Goal: Task Accomplishment & Management: Use online tool/utility

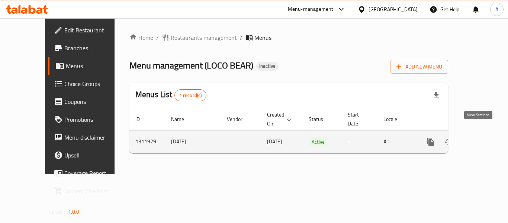
click at [479, 137] on icon "enhanced table" at bounding box center [483, 141] width 9 height 9
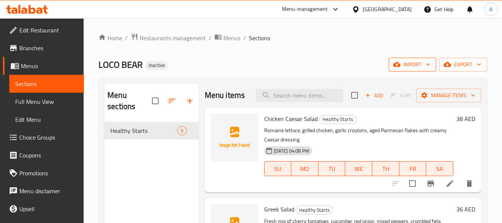
click at [409, 67] on span "import" at bounding box center [413, 64] width 36 height 9
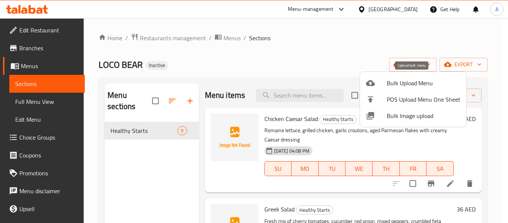
click at [378, 81] on div at bounding box center [376, 82] width 21 height 9
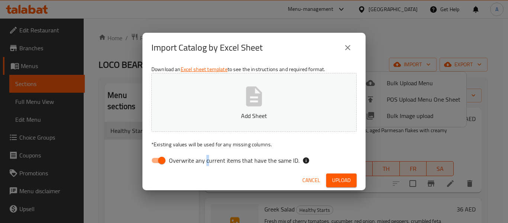
click at [206, 153] on div "Download an Excel sheet template to see the instructions and required format. A…" at bounding box center [253, 116] width 223 height 108
click at [206, 153] on label "Overwrite any current items that have the same ID." at bounding box center [223, 160] width 152 height 14
click at [183, 153] on input "Overwrite any current items that have the same ID." at bounding box center [161, 160] width 42 height 14
checkbox input "false"
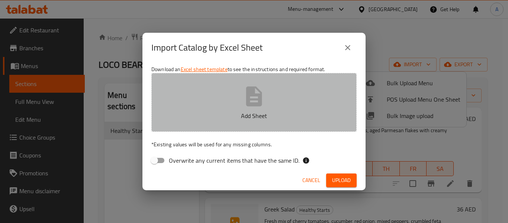
click at [222, 96] on button "Add Sheet" at bounding box center [253, 102] width 205 height 59
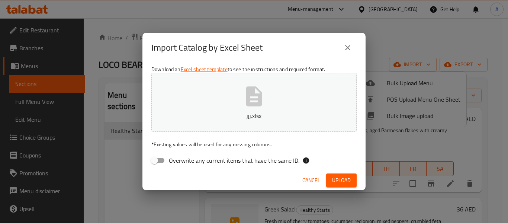
click at [334, 182] on span "Upload" at bounding box center [341, 179] width 19 height 9
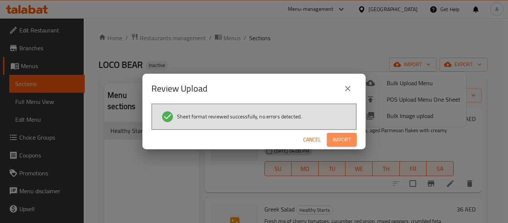
click at [343, 144] on span "Import" at bounding box center [342, 139] width 18 height 9
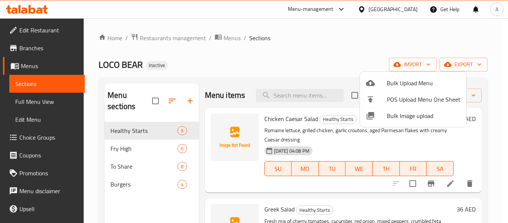
click at [40, 97] on div at bounding box center [254, 111] width 508 height 223
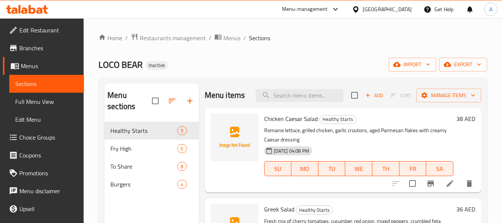
click at [40, 97] on span "Full Menu View" at bounding box center [46, 101] width 63 height 9
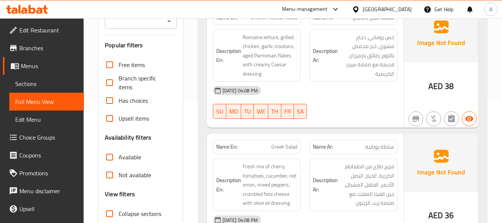
scroll to position [149, 0]
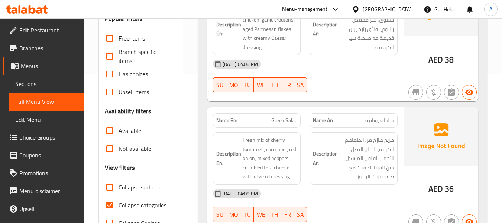
click at [114, 188] on input "Collapse sections" at bounding box center [110, 187] width 18 height 18
checkbox input "true"
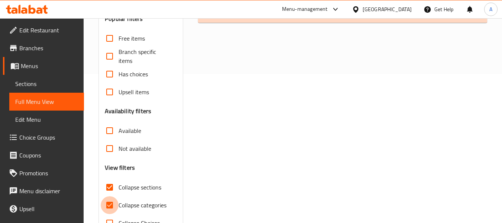
click at [113, 205] on input "Collapse categories" at bounding box center [110, 205] width 18 height 18
checkbox input "false"
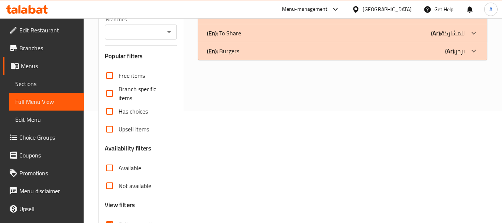
scroll to position [98, 0]
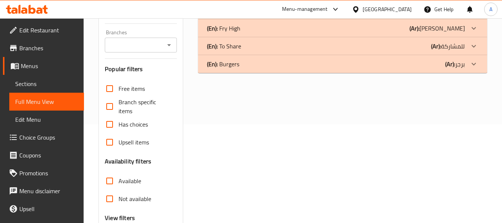
click at [290, 64] on div "(En): Burgers (Ar): برجر" at bounding box center [336, 63] width 258 height 9
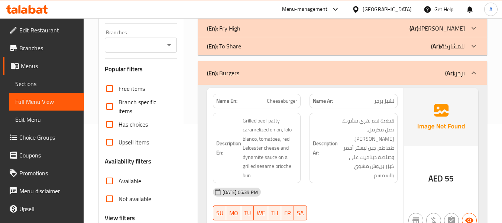
click at [286, 51] on div "(En): To Share (Ar): للمشاركة" at bounding box center [342, 46] width 289 height 18
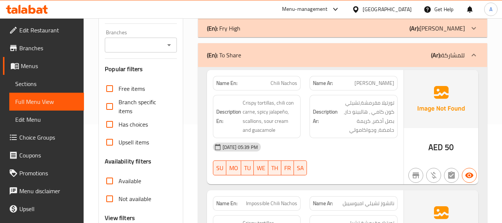
click at [286, 34] on div "(En): Fry High (Ar): [PERSON_NAME]" at bounding box center [342, 28] width 289 height 18
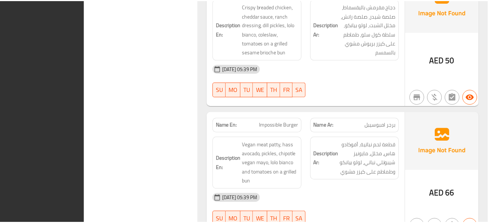
scroll to position [2408, 0]
